Goal: Information Seeking & Learning: Learn about a topic

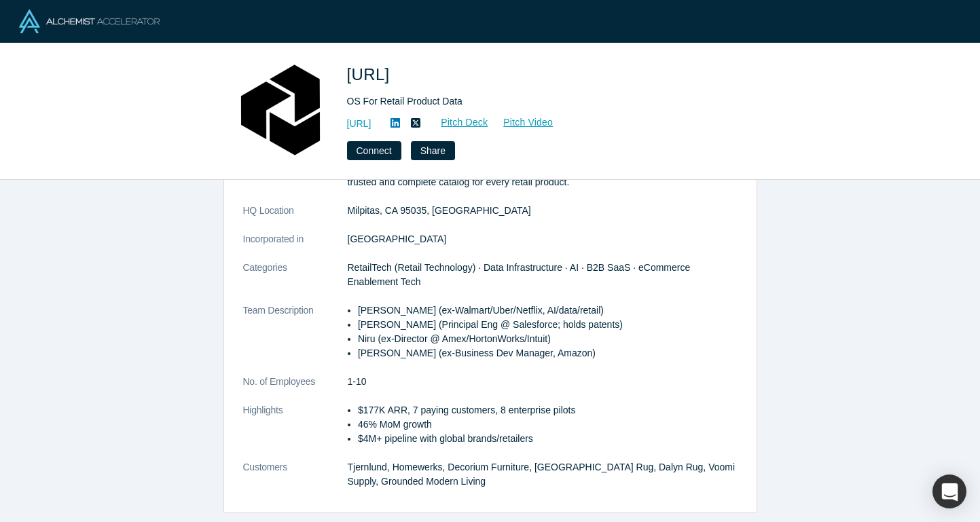
scroll to position [143, 0]
click at [371, 122] on link "https://atronous.ai" at bounding box center [359, 124] width 24 height 14
click at [377, 77] on span "Atronous.ai" at bounding box center [371, 74] width 48 height 18
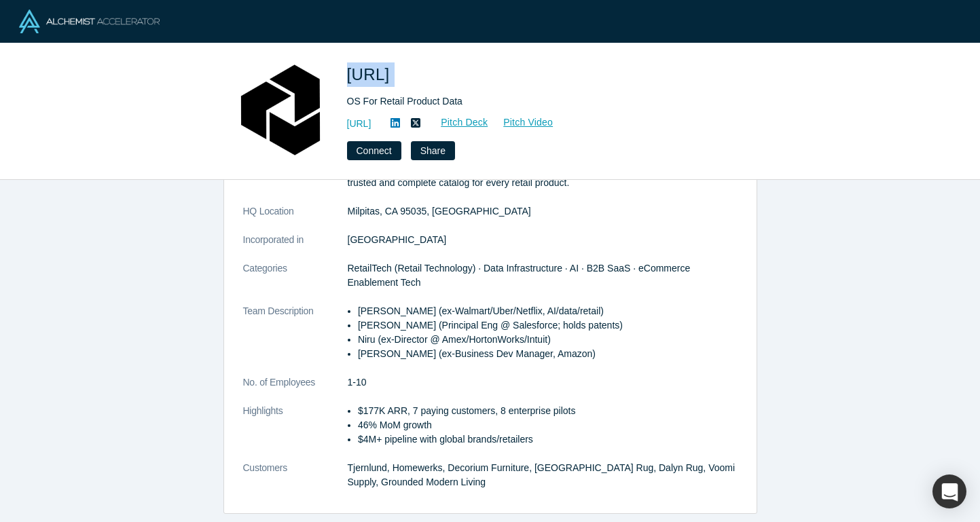
copy span "Atronous.ai"
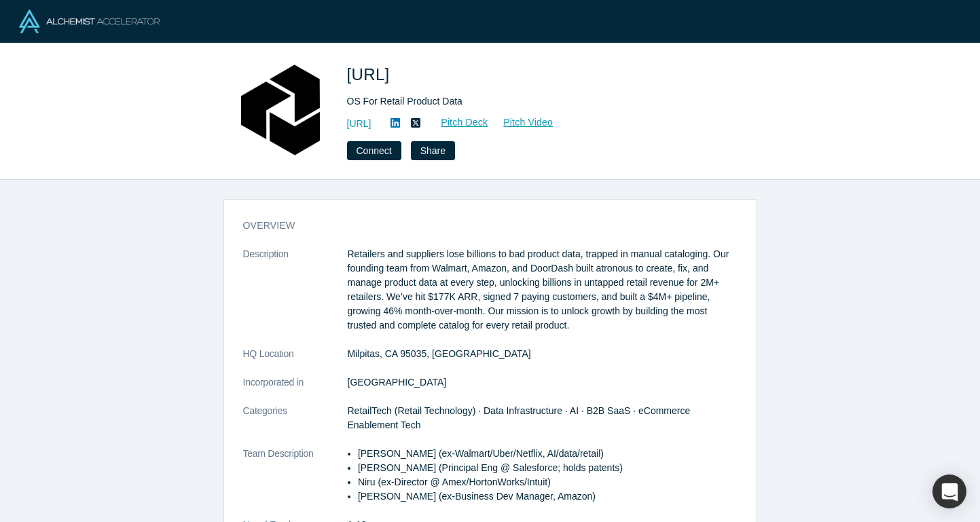
scroll to position [7, 0]
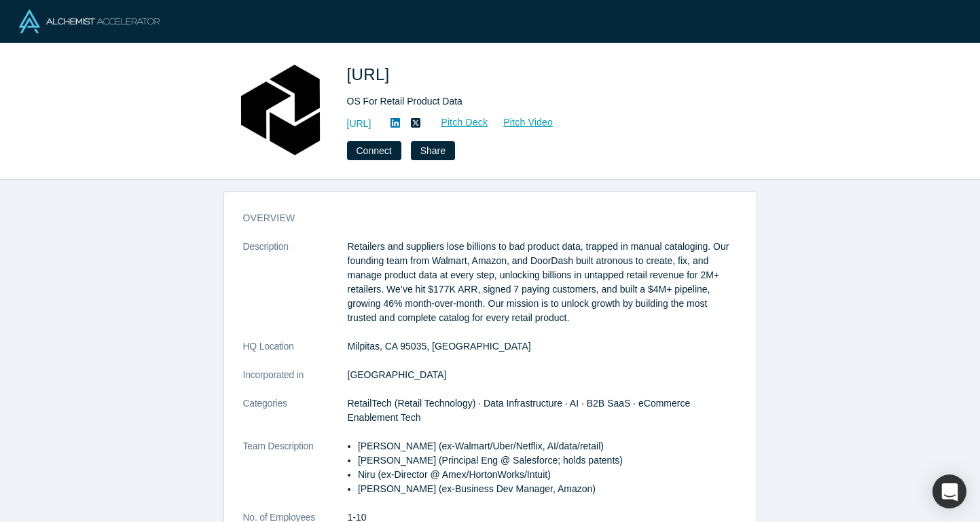
click at [397, 242] on p "Retailers and suppliers lose billions to bad product data, trapped in manual ca…" at bounding box center [543, 283] width 390 height 86
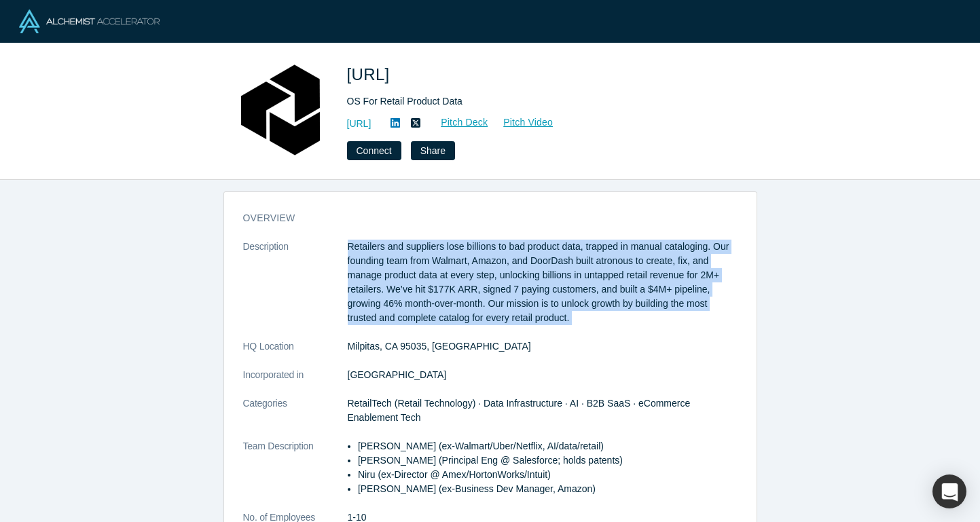
click at [402, 262] on p "Retailers and suppliers lose billions to bad product data, trapped in manual ca…" at bounding box center [543, 283] width 390 height 86
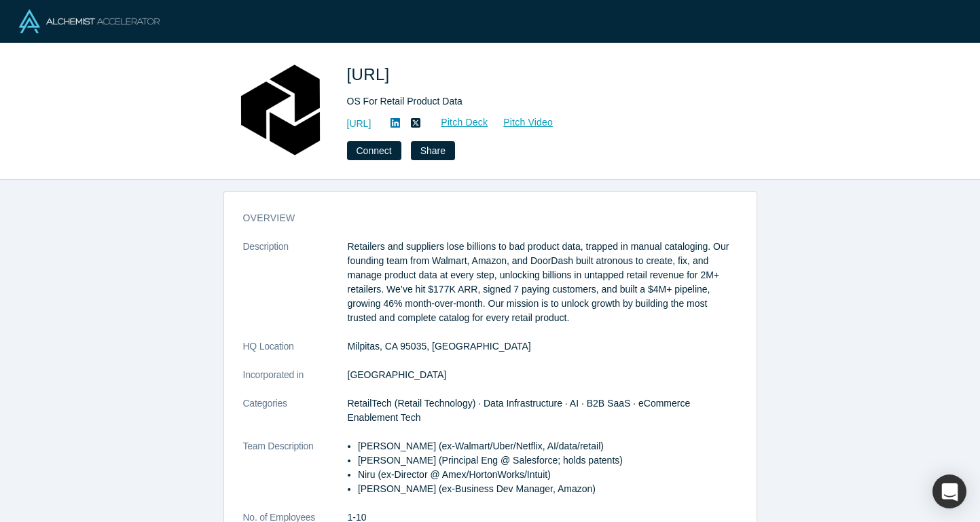
click at [402, 262] on p "Retailers and suppliers lose billions to bad product data, trapped in manual ca…" at bounding box center [543, 283] width 390 height 86
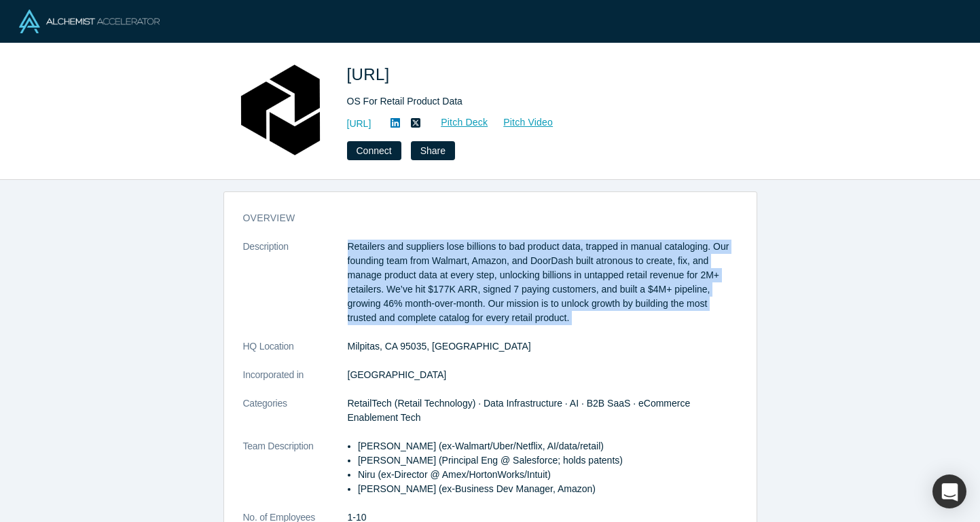
click at [410, 290] on p "Retailers and suppliers lose billions to bad product data, trapped in manual ca…" at bounding box center [543, 283] width 390 height 86
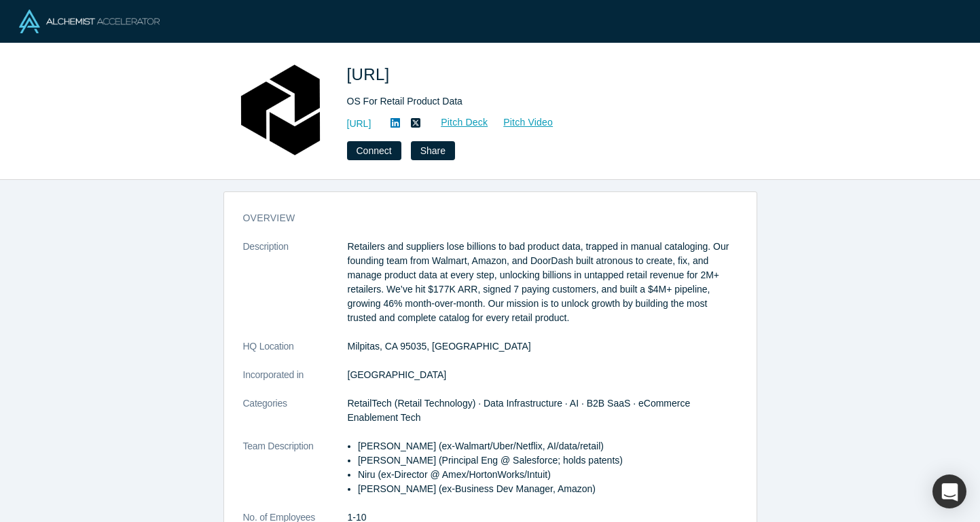
click at [410, 290] on p "Retailers and suppliers lose billions to bad product data, trapped in manual ca…" at bounding box center [543, 283] width 390 height 86
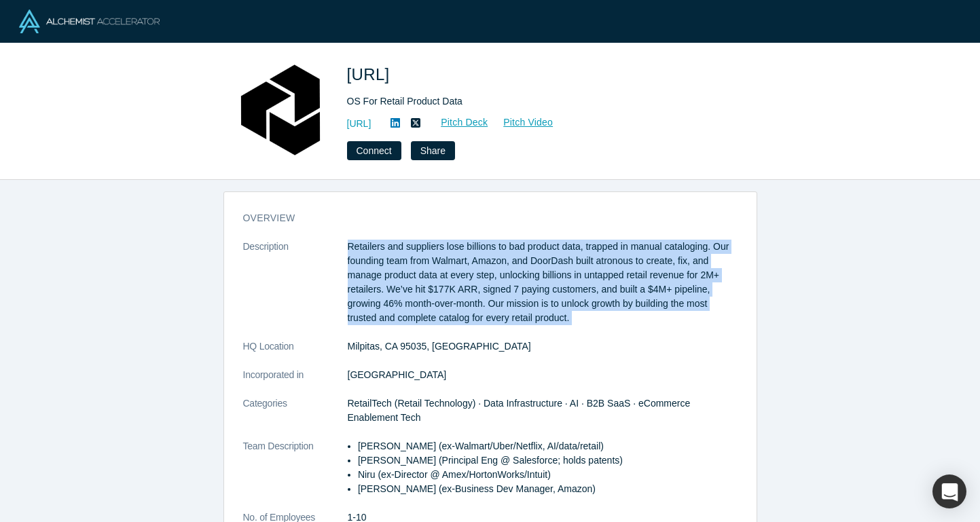
click at [410, 290] on p "Retailers and suppliers lose billions to bad product data, trapped in manual ca…" at bounding box center [543, 283] width 390 height 86
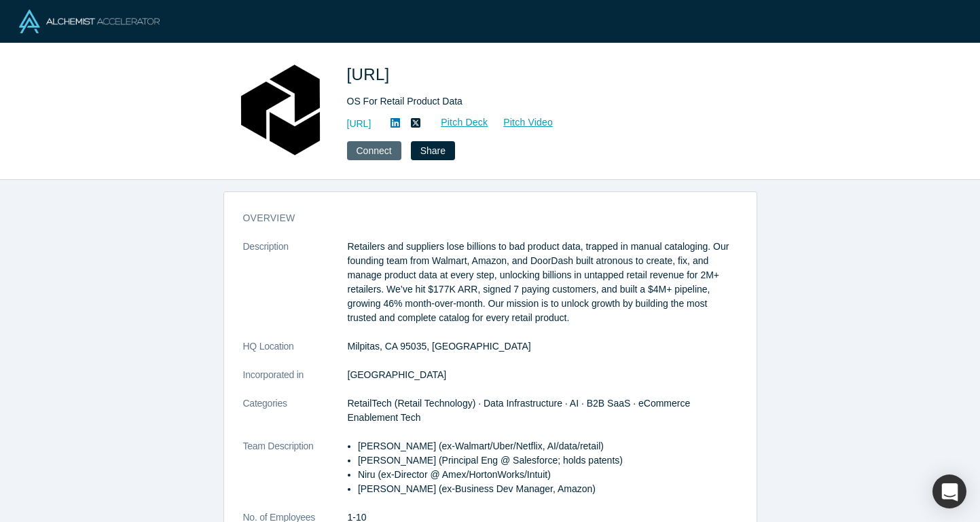
click at [388, 158] on button "Connect" at bounding box center [374, 150] width 54 height 19
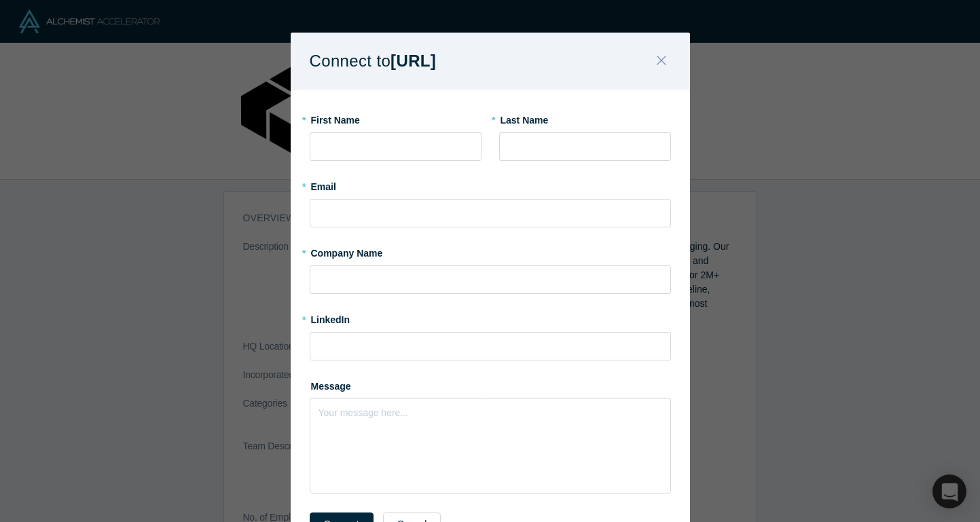
click at [665, 63] on icon "Close" at bounding box center [662, 60] width 10 height 15
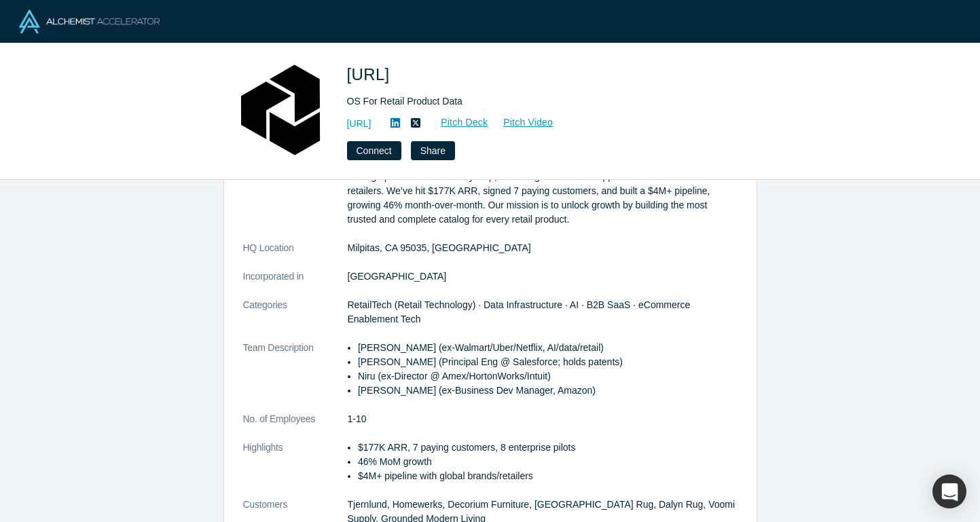
scroll to position [105, 0]
click at [351, 308] on span "RetailTech (Retail Technology) · Data Infrastructure · AI · B2B SaaS · eCommerc…" at bounding box center [519, 312] width 343 height 25
drag, startPoint x: 568, startPoint y: 304, endPoint x: 700, endPoint y: 304, distance: 131.7
click at [700, 304] on dd "RetailTech (Retail Technology) · Data Infrastructure · AI · B2B SaaS · eCommerc…" at bounding box center [543, 313] width 390 height 29
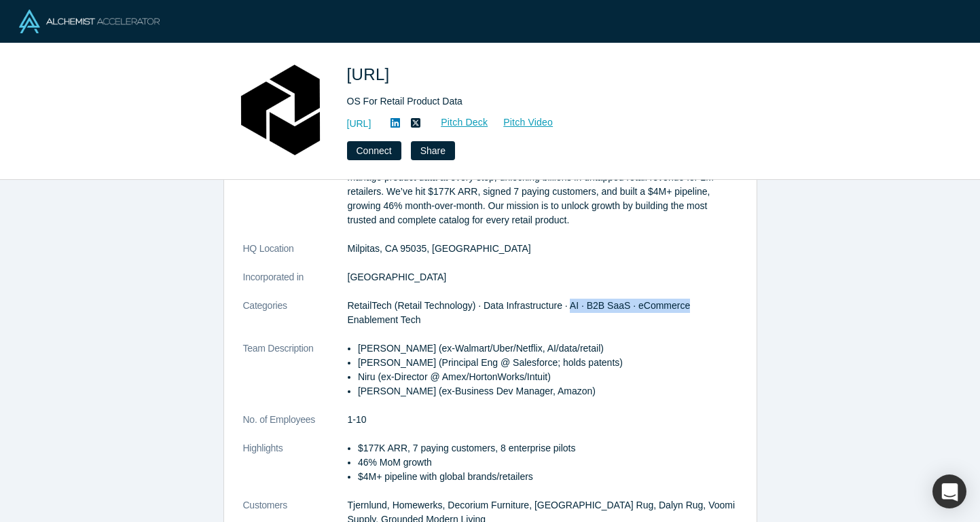
copy span "AI · B2B SaaS · eCommerce"
click at [371, 127] on link "https://atronous.ai" at bounding box center [359, 124] width 24 height 14
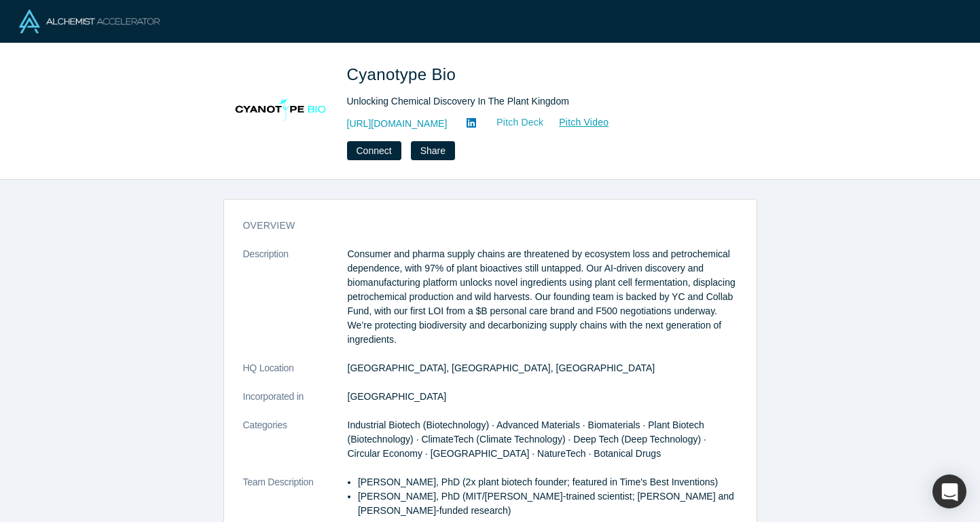
click at [544, 121] on link "Pitch Deck" at bounding box center [512, 123] width 62 height 16
click at [448, 121] on link "http://www.cyanotypebio.com" at bounding box center [397, 124] width 101 height 14
drag, startPoint x: 351, startPoint y: 73, endPoint x: 455, endPoint y: 80, distance: 104.2
click at [455, 80] on span "Cyanotype Bio" at bounding box center [404, 74] width 114 height 18
copy span "Cyanotype Bio"
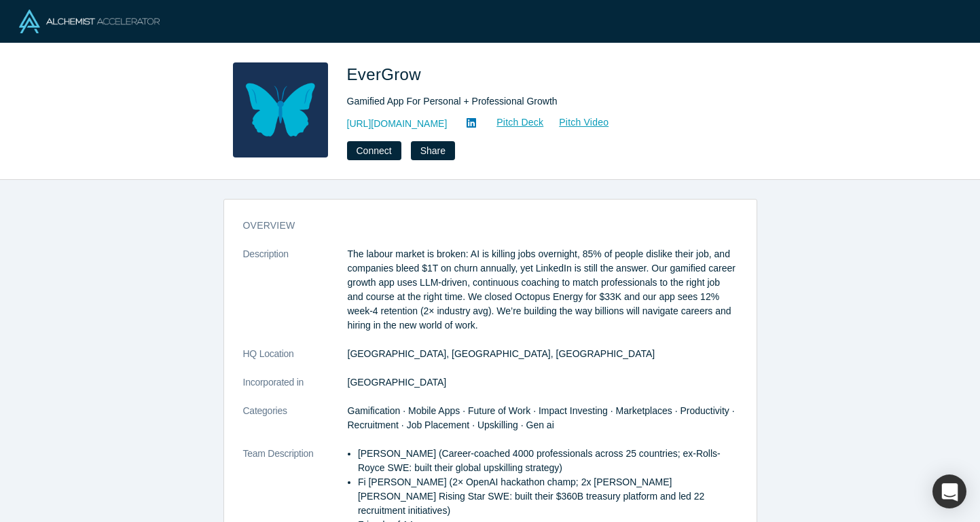
click at [393, 247] on div "overview Description The labour market is broken: AI is killing jobs overnight,…" at bounding box center [490, 446] width 532 height 475
click at [396, 252] on p "The labour market is broken: AI is killing jobs overnight, 85% of people dislik…" at bounding box center [543, 290] width 390 height 86
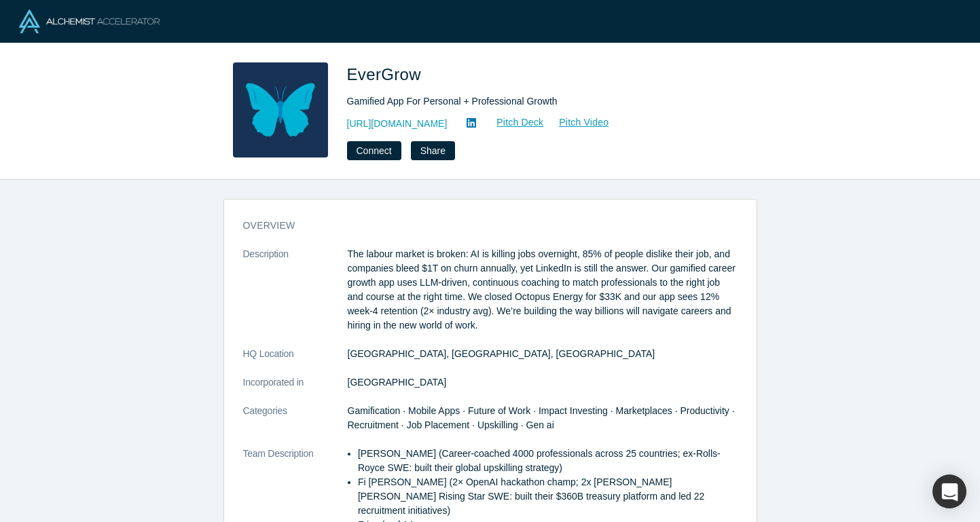
click at [396, 252] on p "The labour market is broken: AI is killing jobs overnight, 85% of people dislik…" at bounding box center [543, 290] width 390 height 86
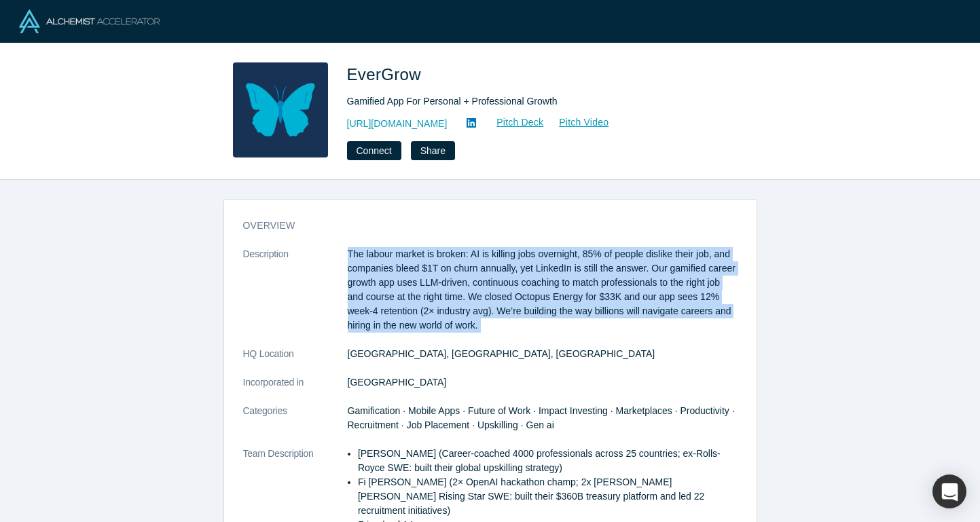
click at [396, 252] on p "The labour market is broken: AI is killing jobs overnight, 85% of people dislik…" at bounding box center [543, 290] width 390 height 86
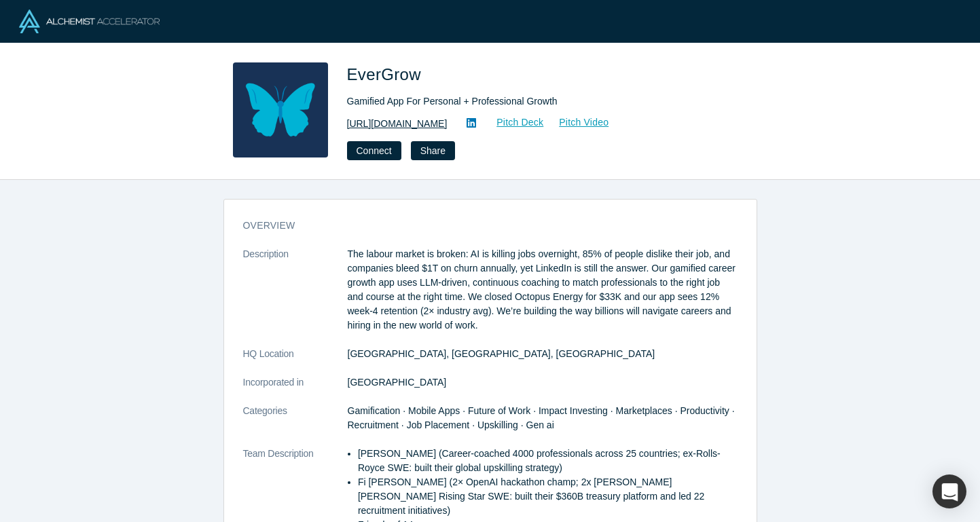
click at [401, 127] on link "[URL][DOMAIN_NAME]" at bounding box center [397, 124] width 101 height 14
click at [544, 119] on link "Pitch Deck" at bounding box center [512, 123] width 62 height 16
